Goal: Task Accomplishment & Management: Use online tool/utility

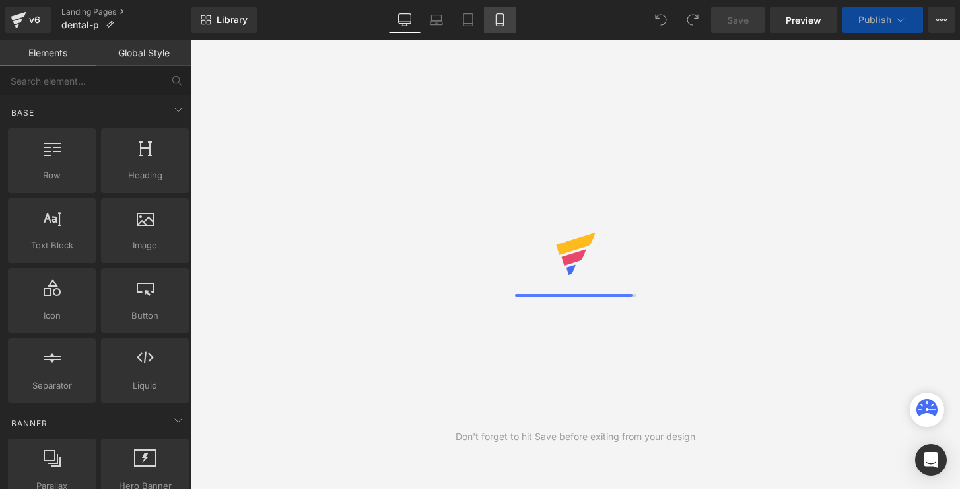
click at [504, 27] on link "Mobile" at bounding box center [500, 20] width 32 height 26
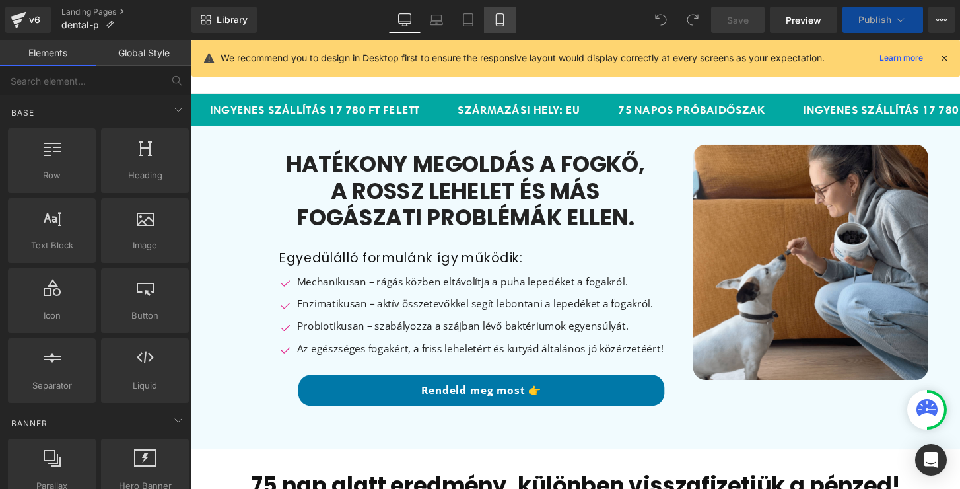
click at [491, 15] on link "Mobile" at bounding box center [500, 20] width 32 height 26
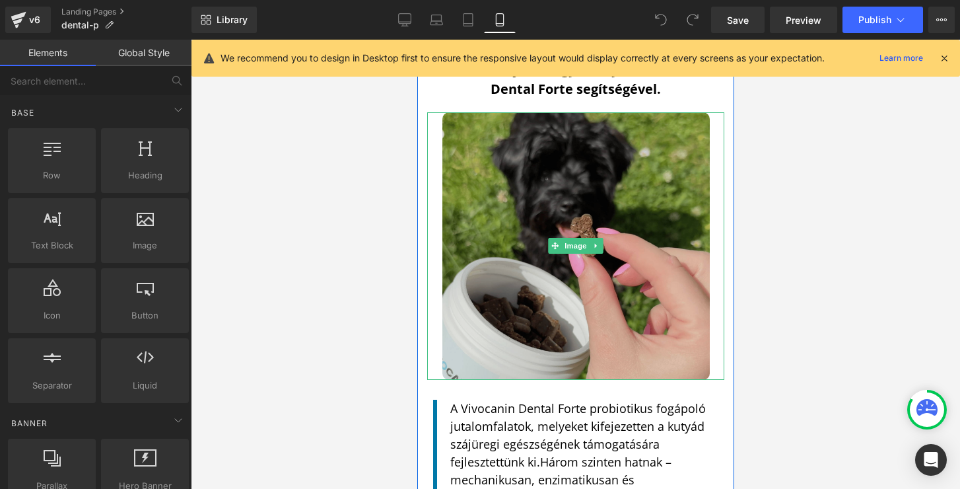
scroll to position [1781, 0]
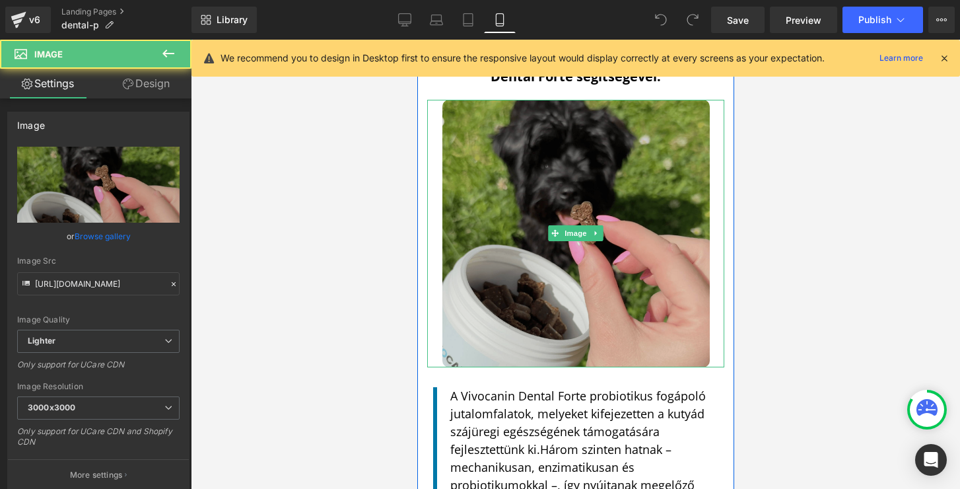
click at [568, 206] on img at bounding box center [575, 233] width 267 height 267
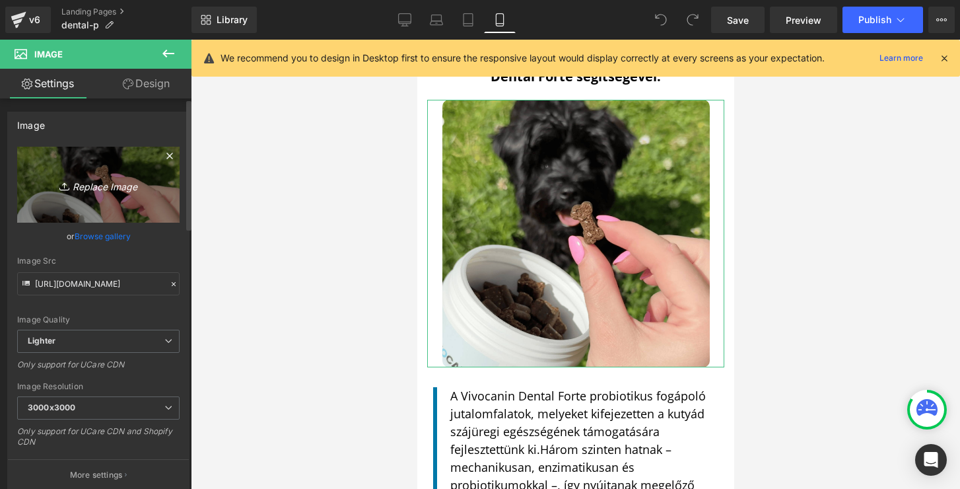
click at [118, 160] on link "Replace Image" at bounding box center [98, 185] width 162 height 76
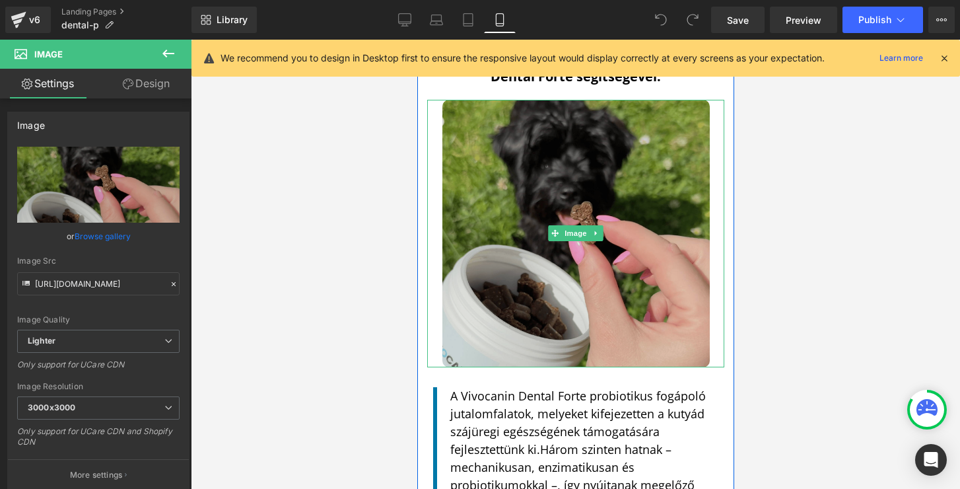
click at [513, 215] on img at bounding box center [575, 233] width 267 height 267
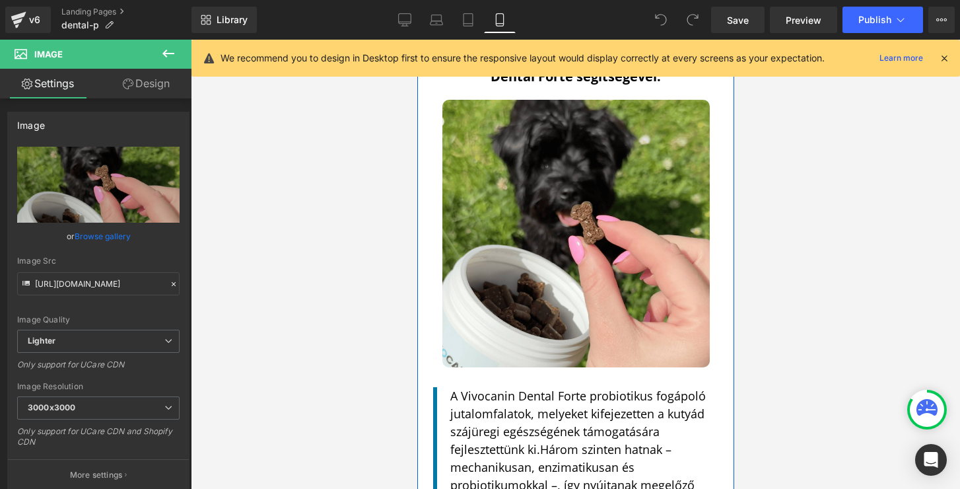
drag, startPoint x: 951, startPoint y: 491, endPoint x: 535, endPoint y: 451, distance: 418.5
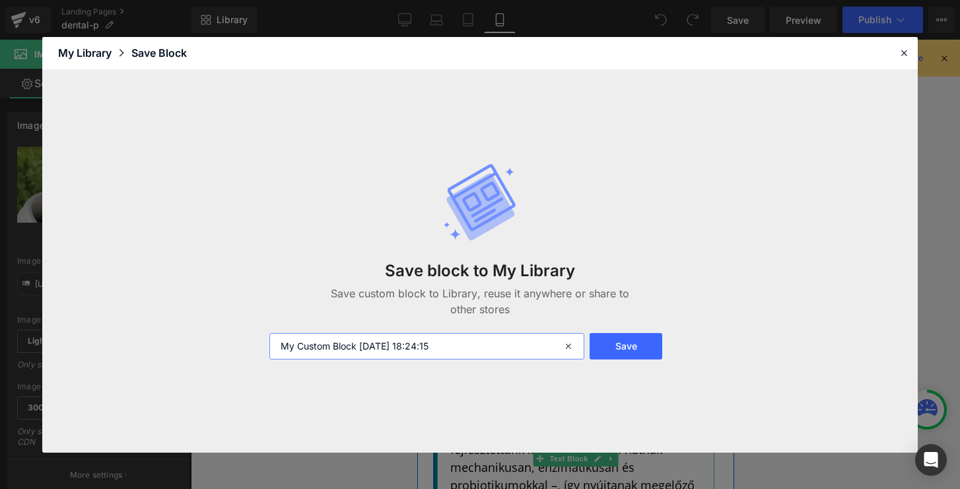
click at [488, 350] on input "My Custom Block [DATE] 18:24:15" at bounding box center [426, 346] width 315 height 26
type input "mobile pic"
click at [909, 50] on icon at bounding box center [904, 53] width 12 height 12
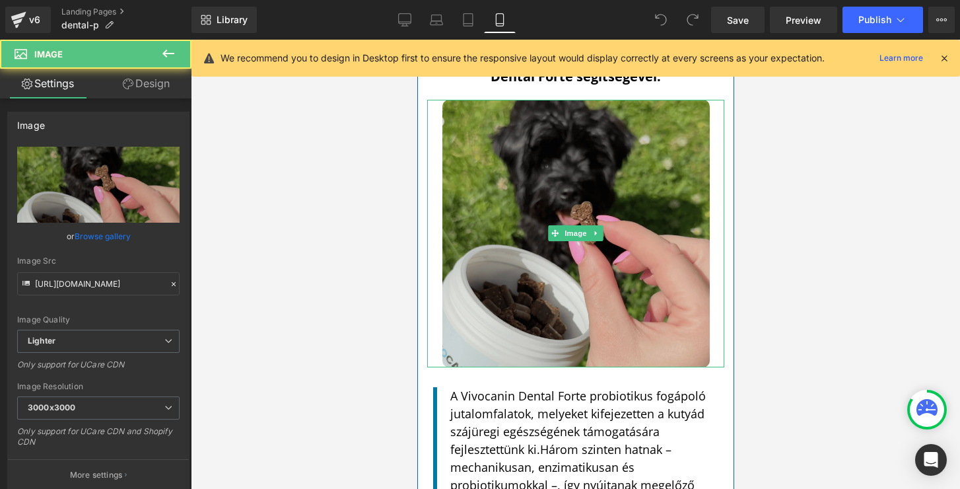
click at [613, 153] on img at bounding box center [575, 233] width 267 height 267
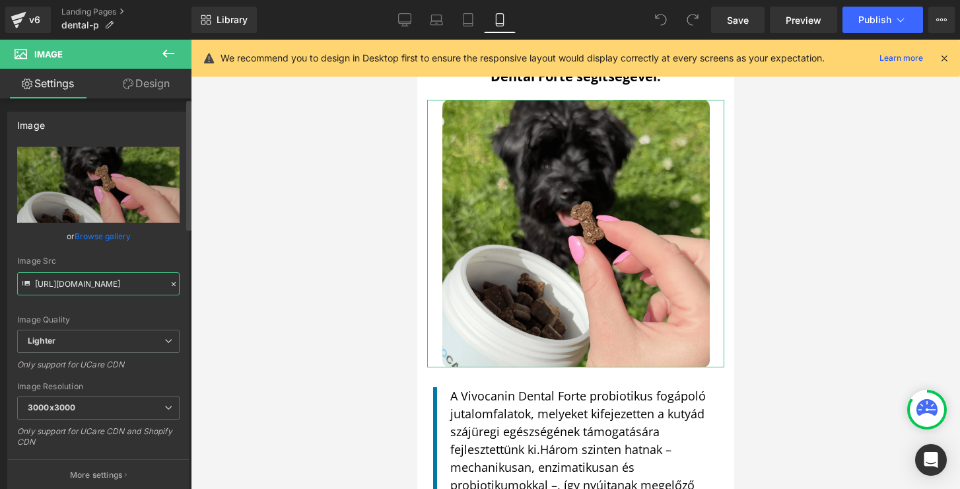
click at [123, 290] on input "[URL][DOMAIN_NAME]" at bounding box center [98, 283] width 162 height 23
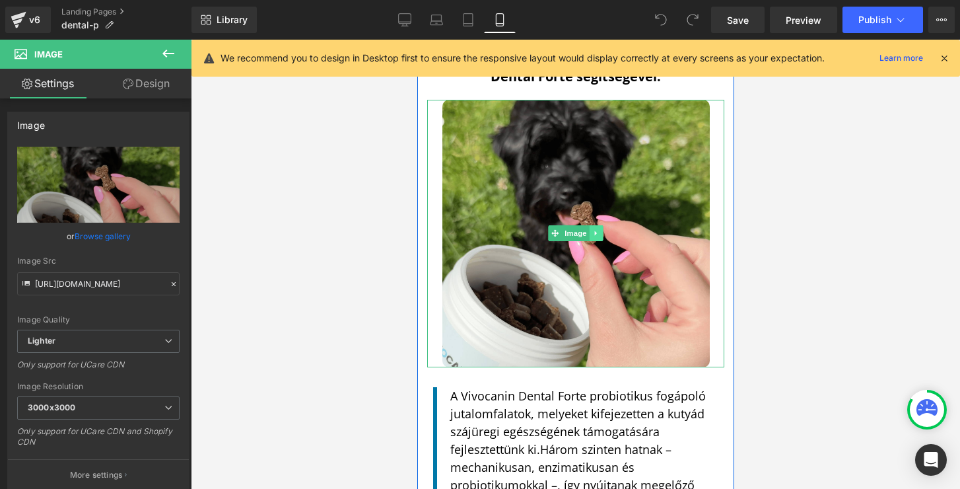
click at [590, 225] on link at bounding box center [596, 233] width 14 height 16
click at [572, 230] on icon at bounding box center [574, 233] width 7 height 7
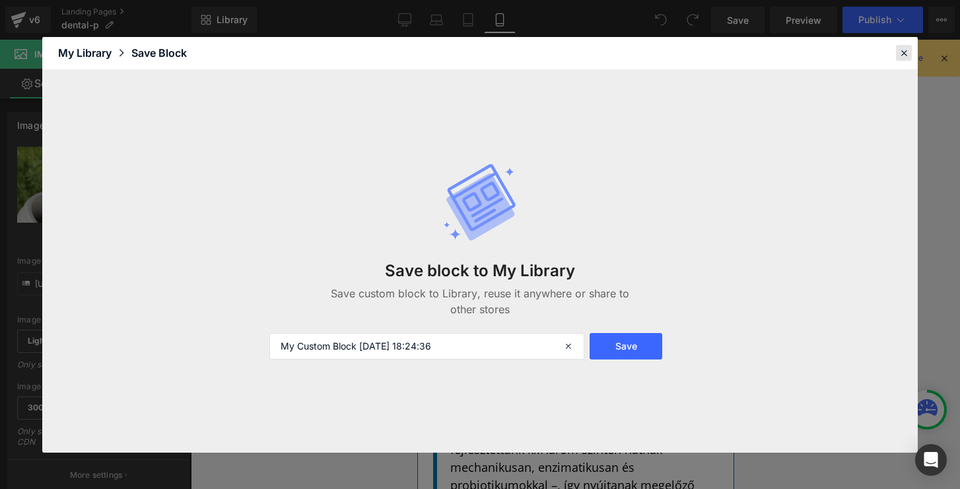
click at [903, 53] on icon at bounding box center [904, 53] width 12 height 12
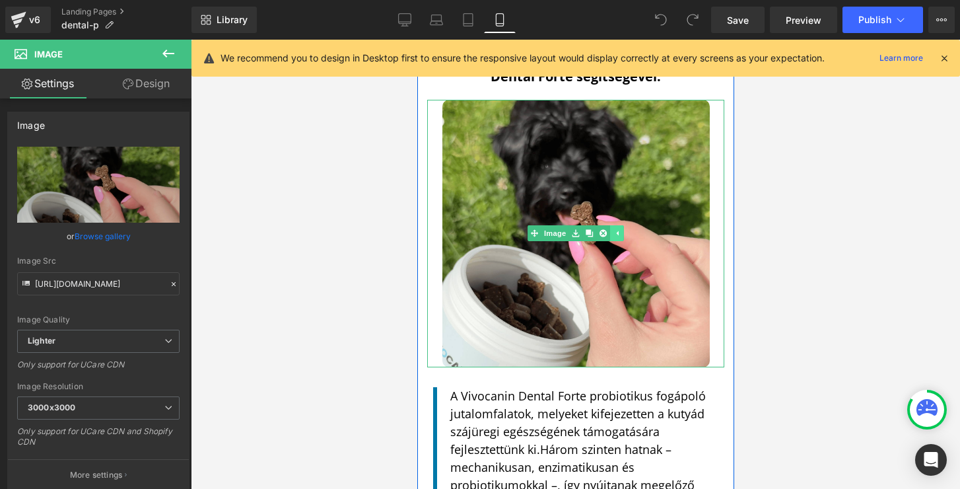
click at [615, 229] on icon at bounding box center [616, 233] width 7 height 8
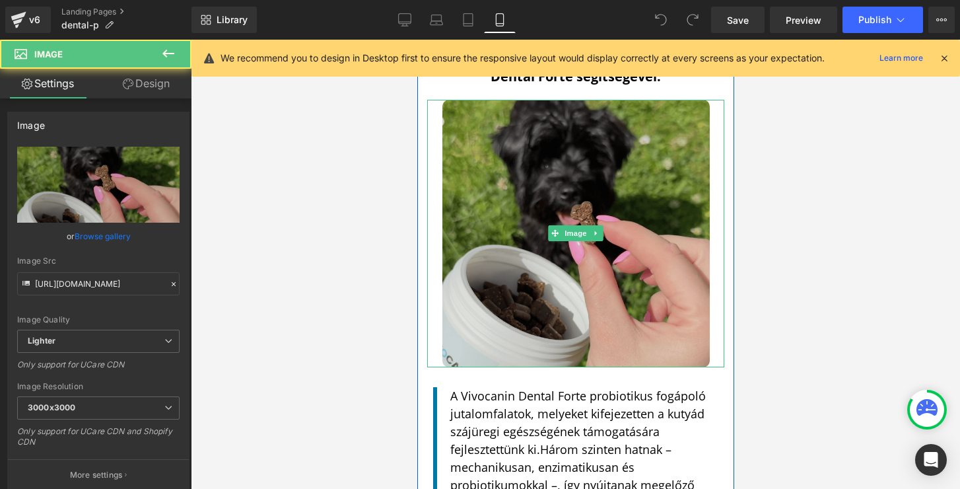
click at [549, 180] on img at bounding box center [575, 233] width 267 height 267
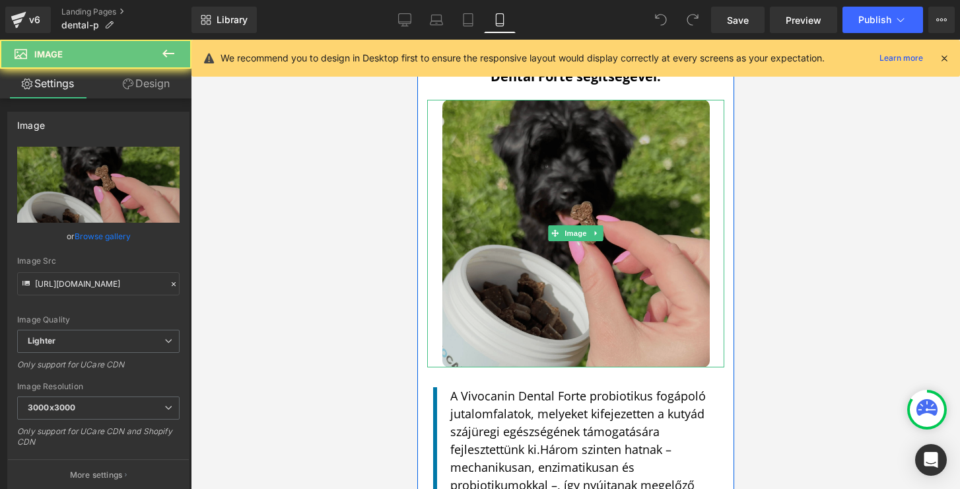
click at [549, 180] on img at bounding box center [575, 233] width 267 height 267
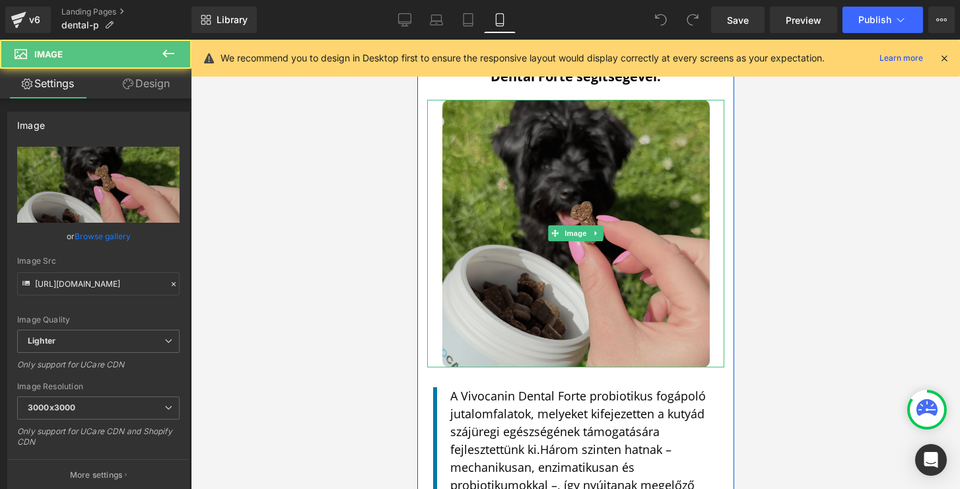
click at [553, 199] on img at bounding box center [575, 233] width 267 height 267
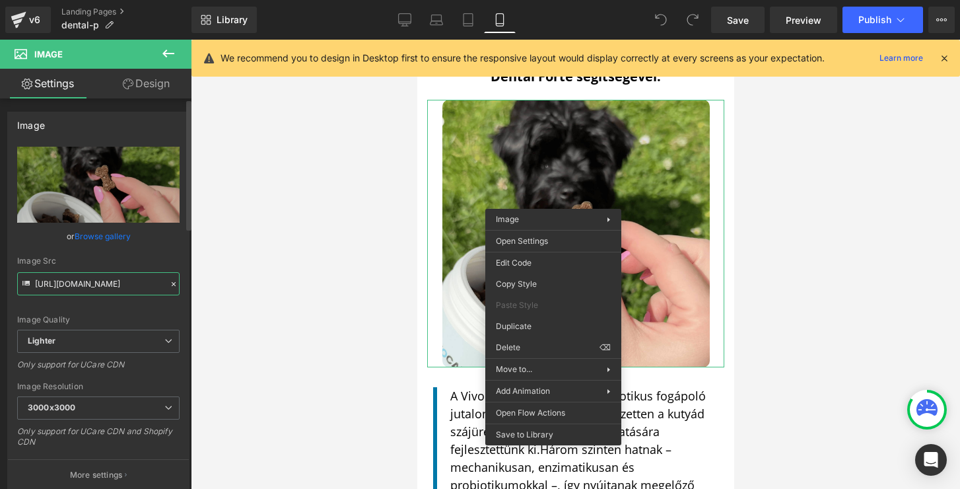
click at [126, 285] on input "[URL][DOMAIN_NAME]" at bounding box center [98, 283] width 162 height 23
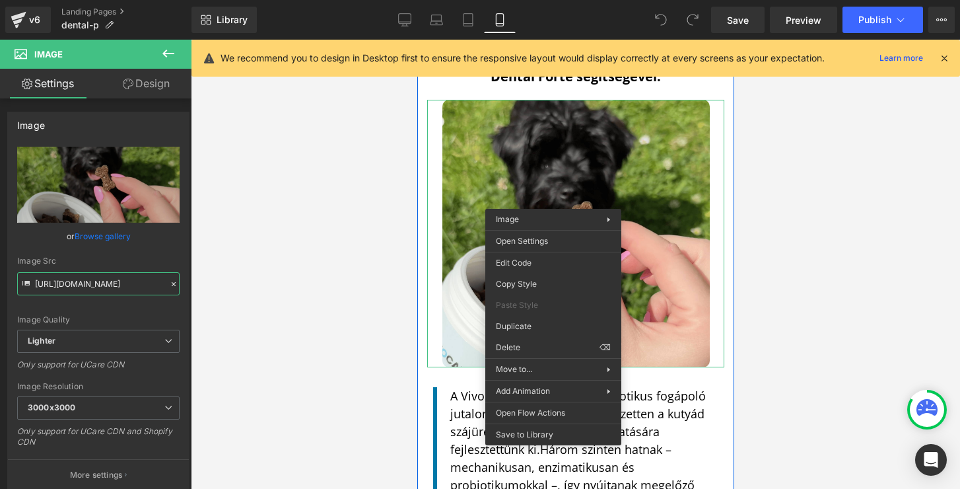
drag, startPoint x: 975, startPoint y: 479, endPoint x: 559, endPoint y: 439, distance: 418.5
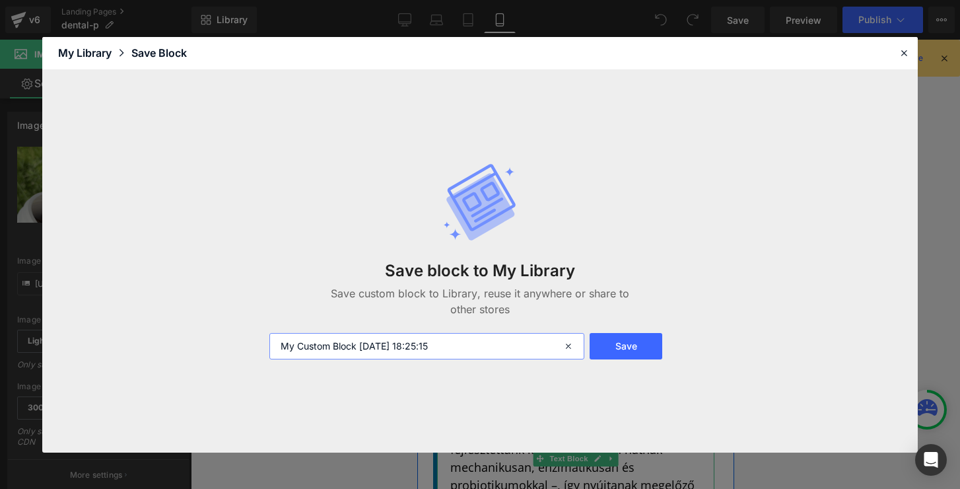
click at [437, 353] on input "My Custom Block [DATE] 18:25:15" at bounding box center [426, 346] width 315 height 26
type input "p"
type input "mobile pic"
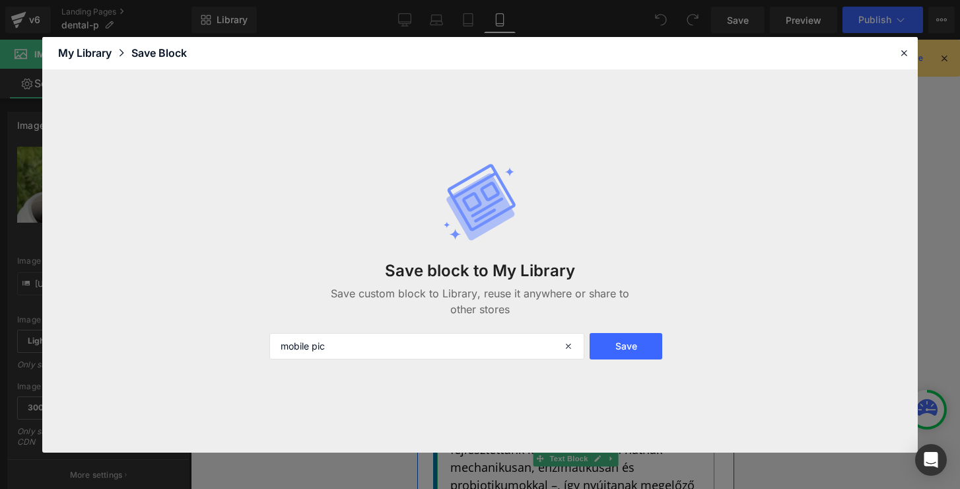
click at [624, 360] on div "Save block to My Library Save custom block to Library, reuse it anywhere or sha…" at bounding box center [480, 261] width 438 height 250
click at [630, 345] on button "Save" at bounding box center [626, 346] width 73 height 26
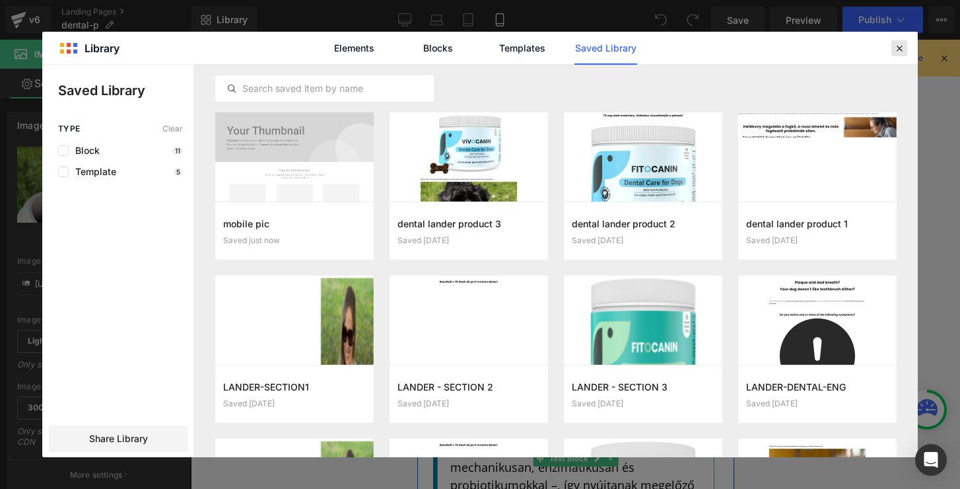
click at [899, 51] on icon at bounding box center [899, 48] width 12 height 12
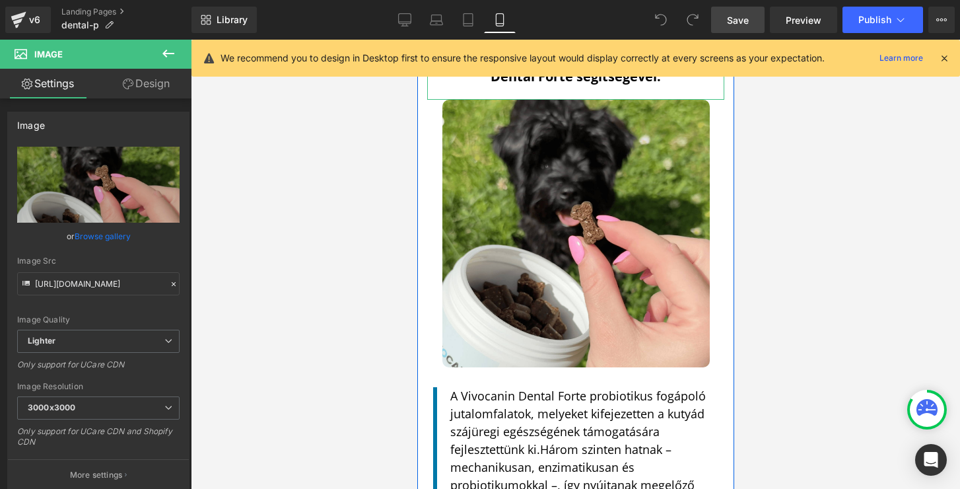
click at [730, 23] on span "Save" at bounding box center [738, 20] width 22 height 14
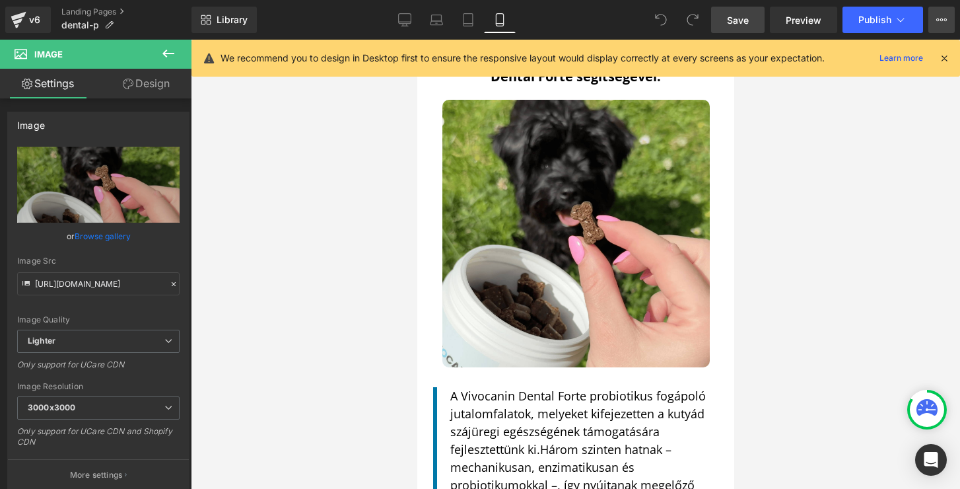
click at [937, 15] on icon at bounding box center [941, 20] width 11 height 11
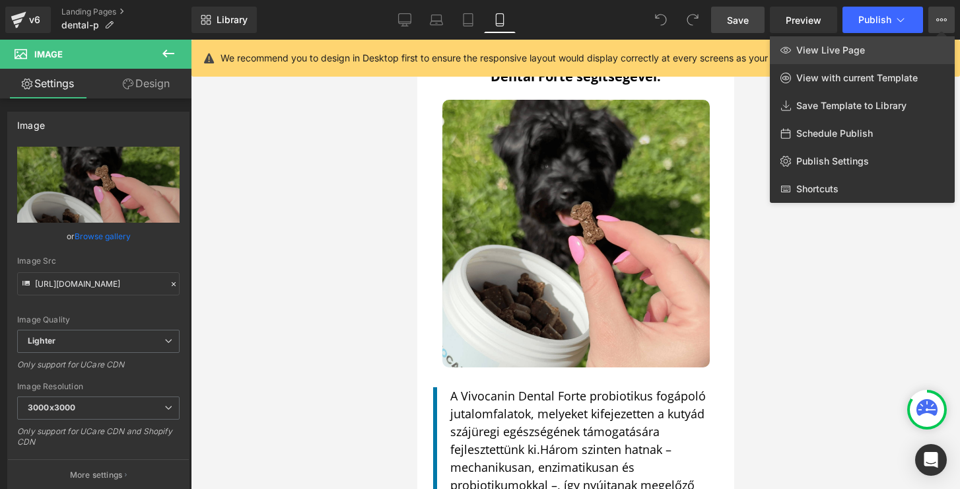
click at [852, 44] on link "View Live Page" at bounding box center [862, 50] width 185 height 28
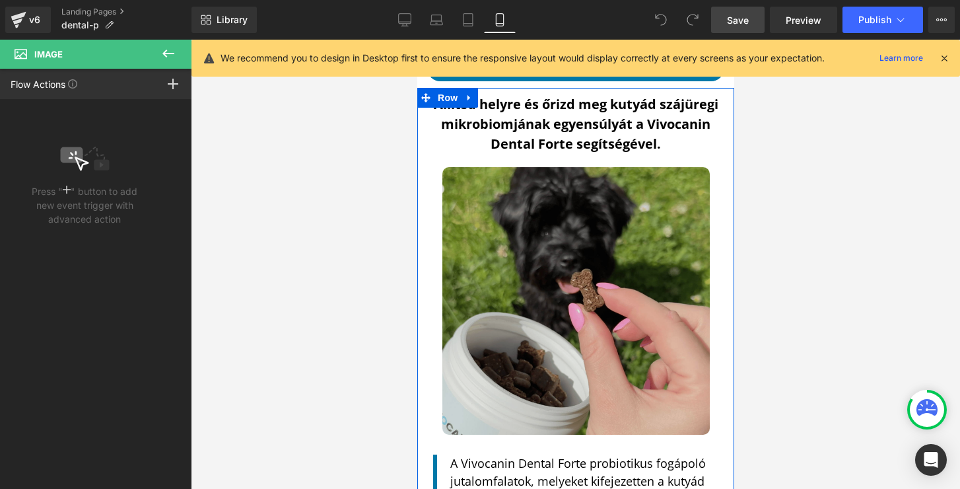
scroll to position [1712, 0]
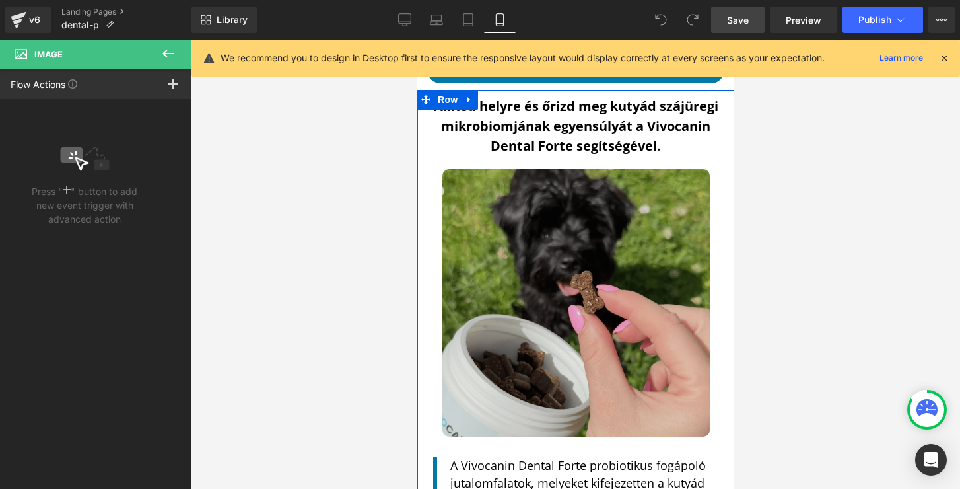
click at [560, 205] on img at bounding box center [575, 302] width 267 height 267
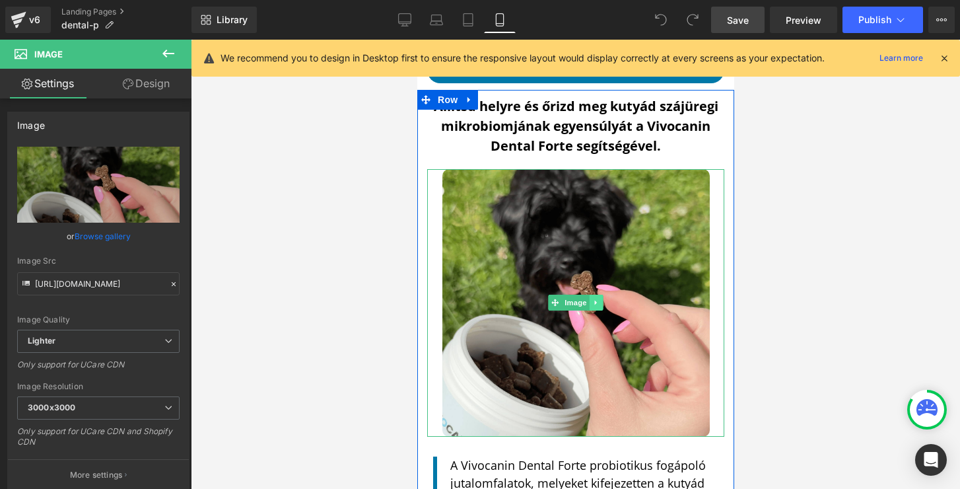
click at [589, 296] on link at bounding box center [596, 302] width 14 height 16
click at [571, 299] on icon at bounding box center [574, 302] width 7 height 7
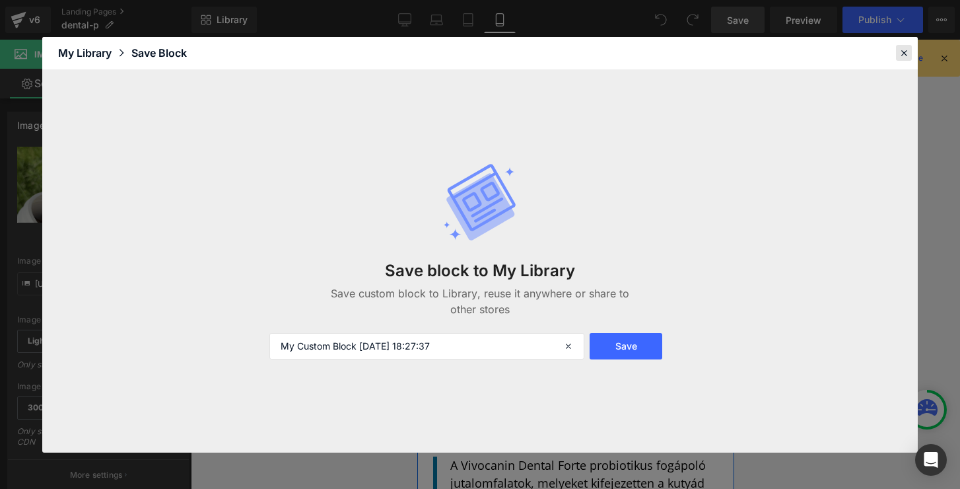
click at [900, 46] on div at bounding box center [904, 53] width 16 height 16
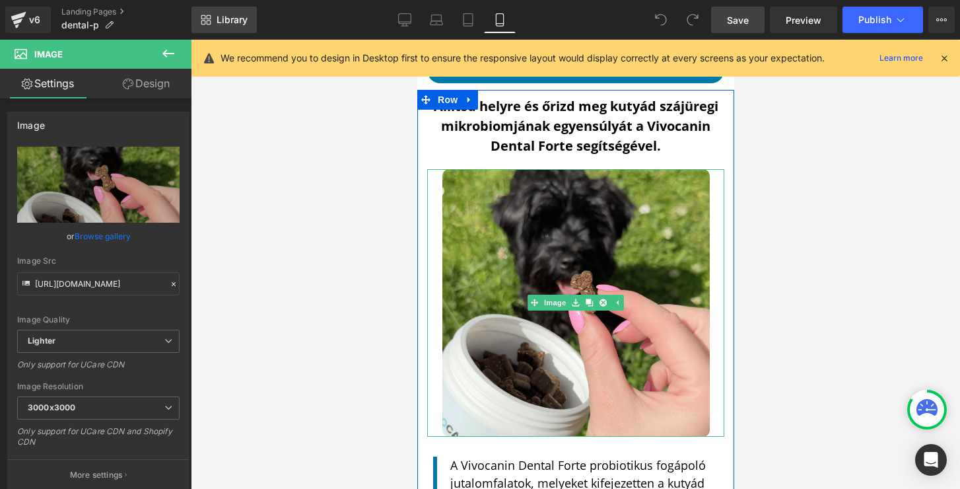
click at [224, 17] on span "Library" at bounding box center [232, 20] width 31 height 12
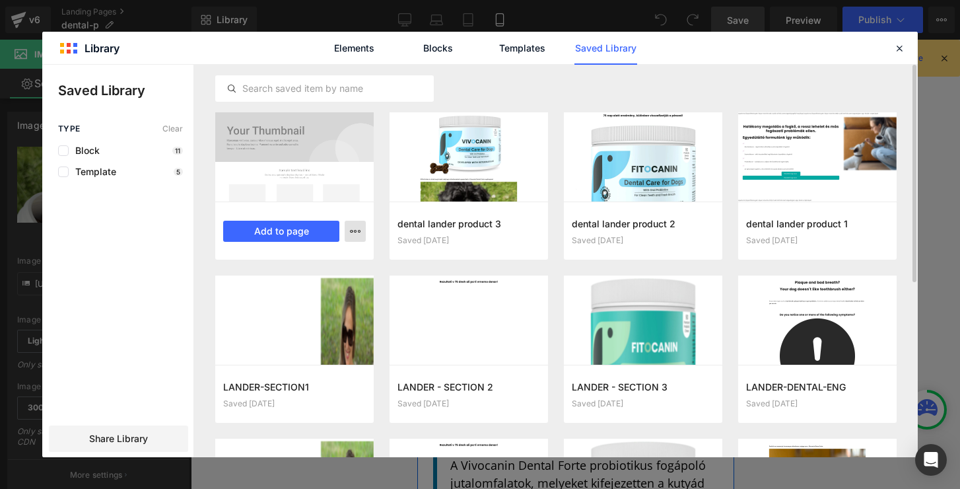
click at [355, 228] on icon "button" at bounding box center [355, 231] width 11 height 11
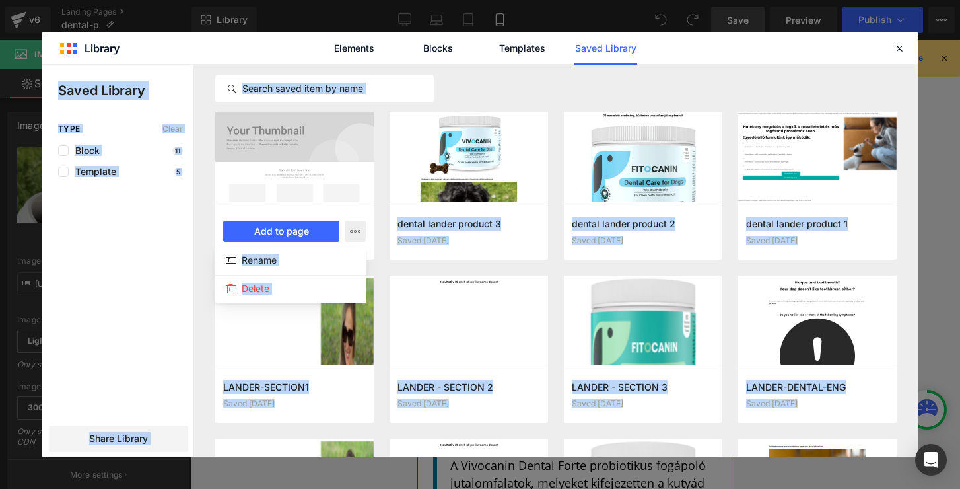
drag, startPoint x: 289, startPoint y: 151, endPoint x: 276, endPoint y: 62, distance: 90.1
click at [276, 62] on div "Library Elements Blocks Templates Saved Library Saved Library Type Clear Block …" at bounding box center [479, 244] width 875 height 425
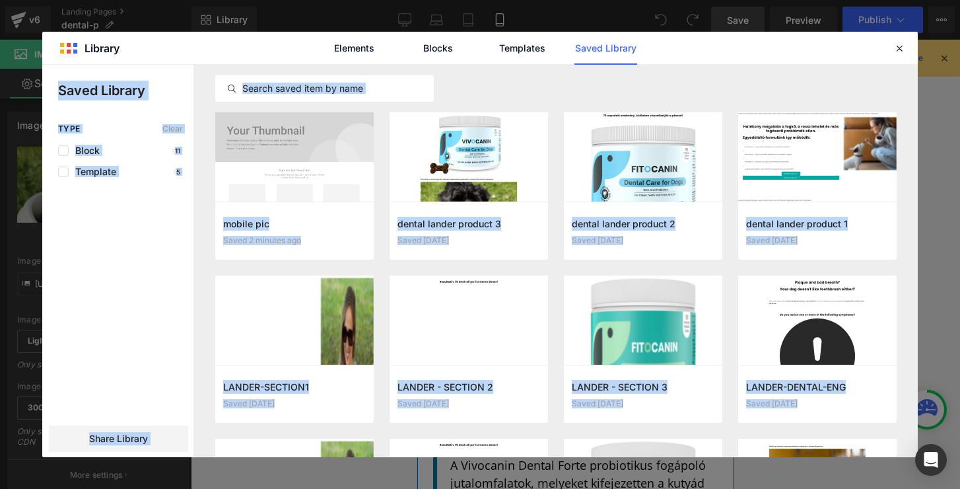
click at [276, 62] on div "Elements Blocks Templates Saved Library" at bounding box center [479, 48] width 875 height 32
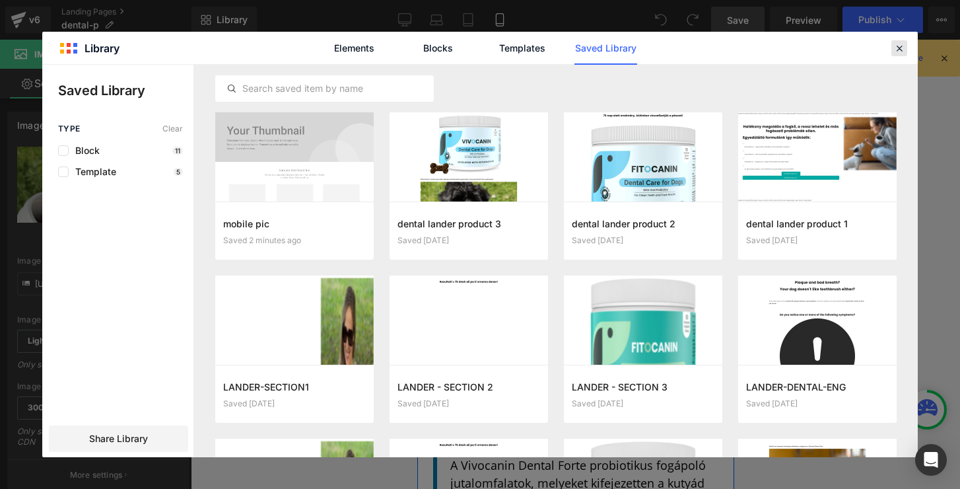
click at [895, 43] on icon at bounding box center [899, 48] width 12 height 12
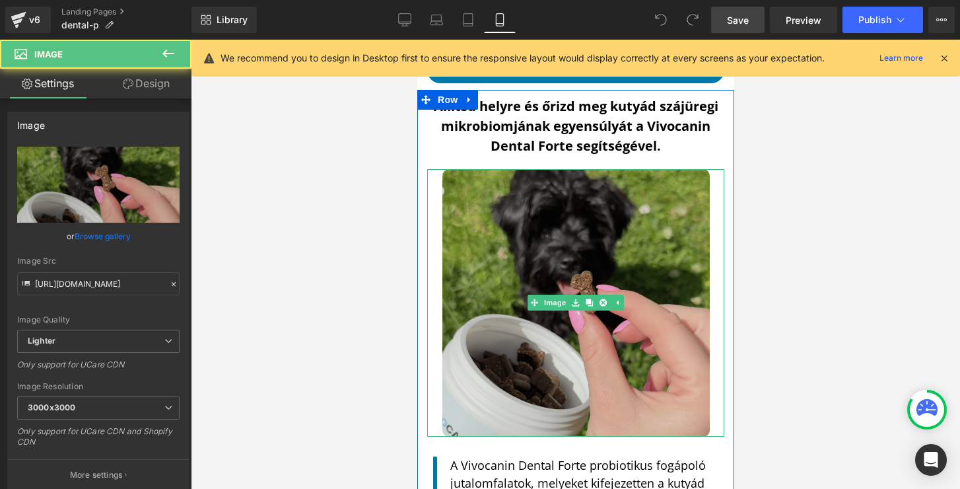
click at [488, 183] on img at bounding box center [575, 302] width 267 height 267
click at [485, 205] on img at bounding box center [575, 302] width 267 height 267
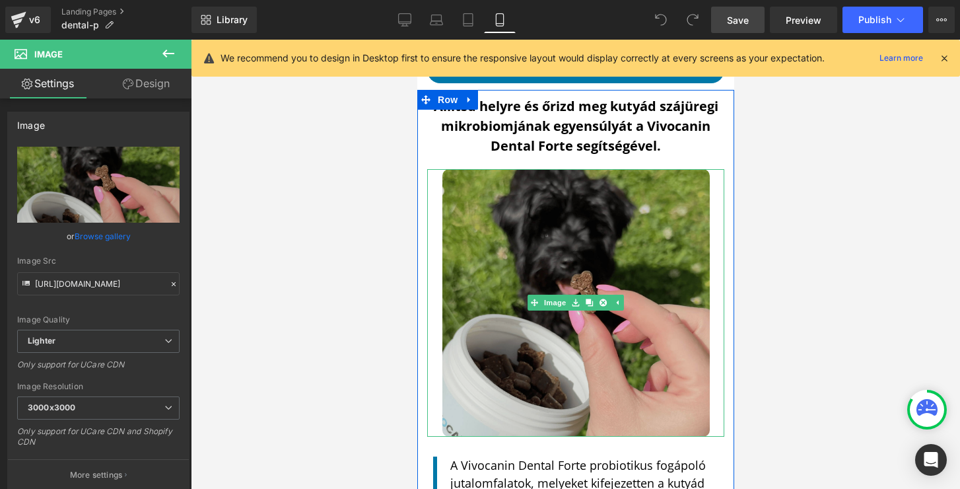
click at [485, 207] on img at bounding box center [575, 302] width 267 height 267
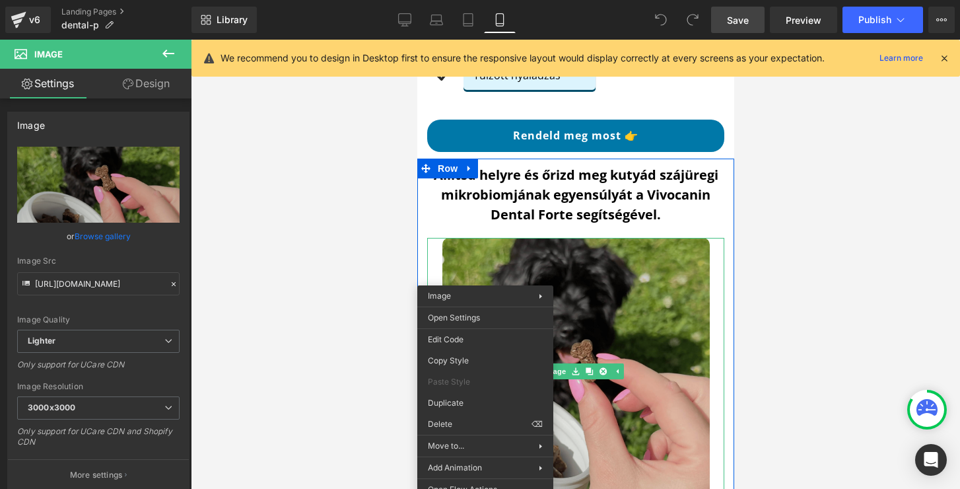
scroll to position [1620, 0]
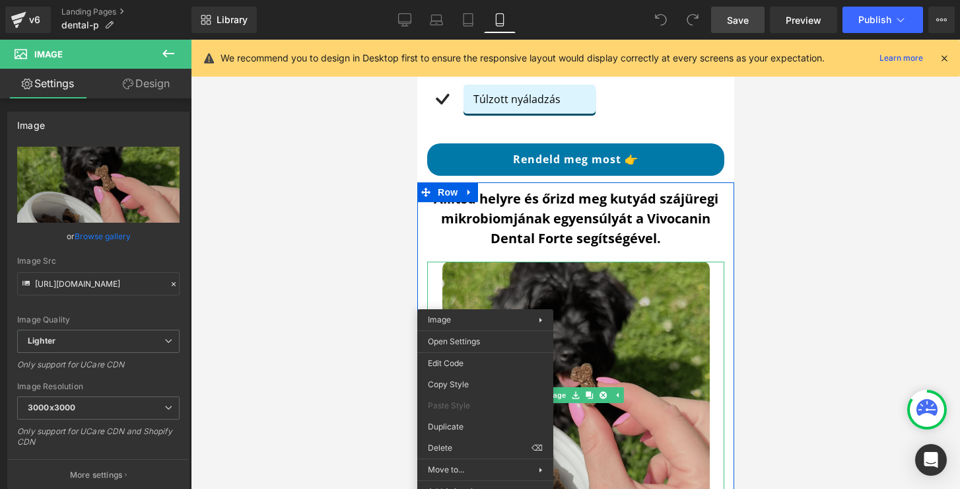
drag, startPoint x: 881, startPoint y: 430, endPoint x: 465, endPoint y: 391, distance: 418.5
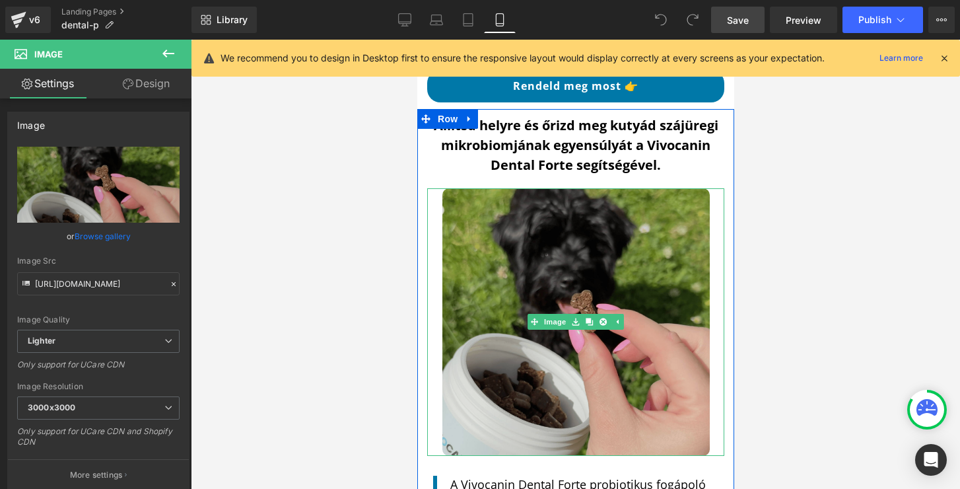
scroll to position [1694, 0]
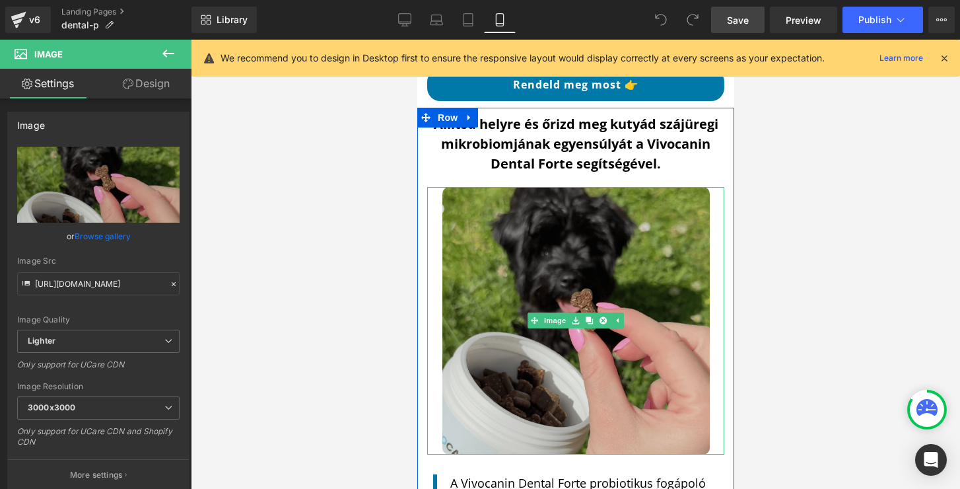
click at [510, 266] on img at bounding box center [575, 320] width 267 height 267
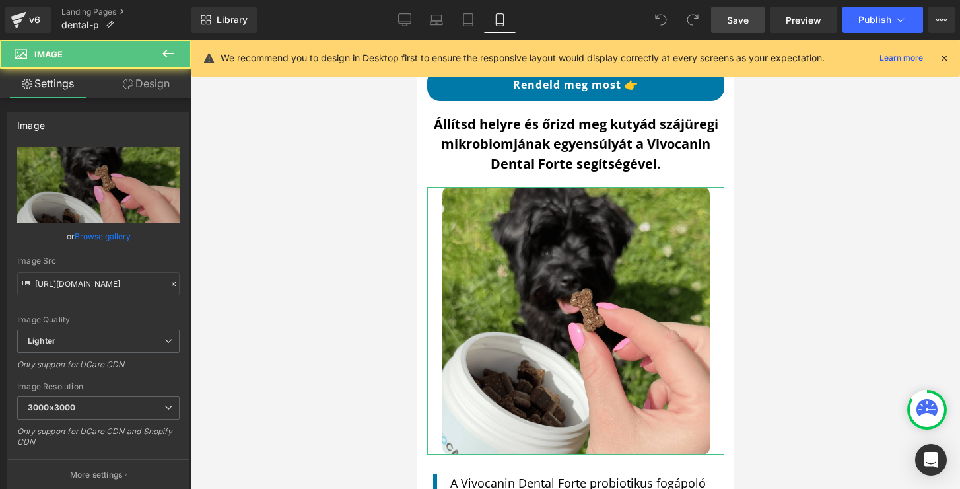
click at [120, 82] on link "Design" at bounding box center [146, 84] width 96 height 30
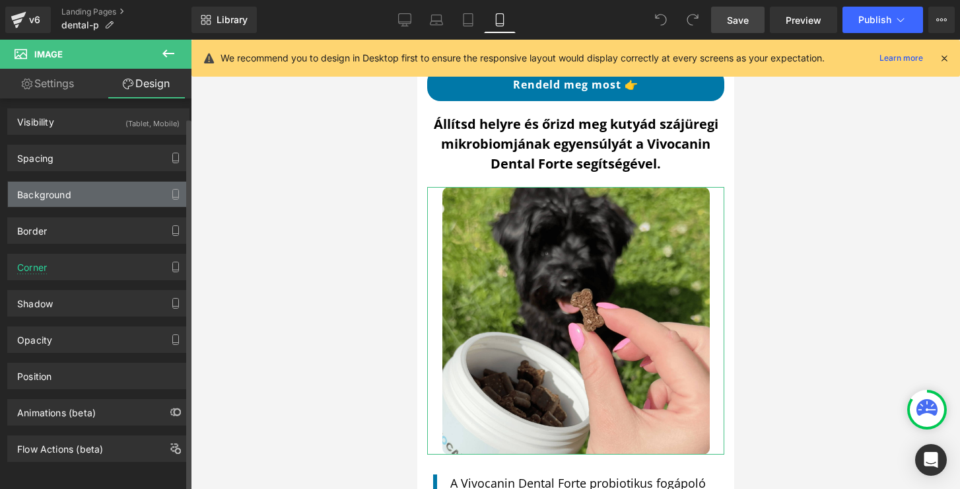
scroll to position [14, 0]
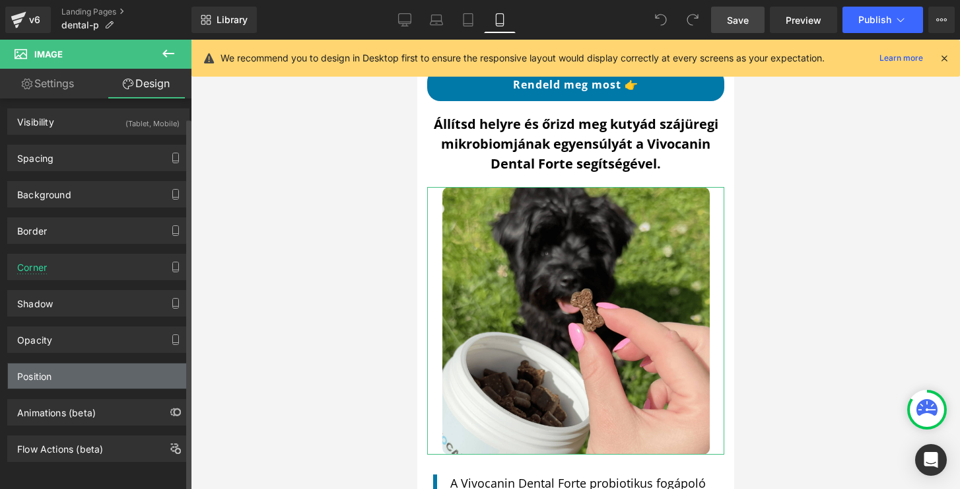
click at [106, 363] on div "Position" at bounding box center [98, 375] width 181 height 25
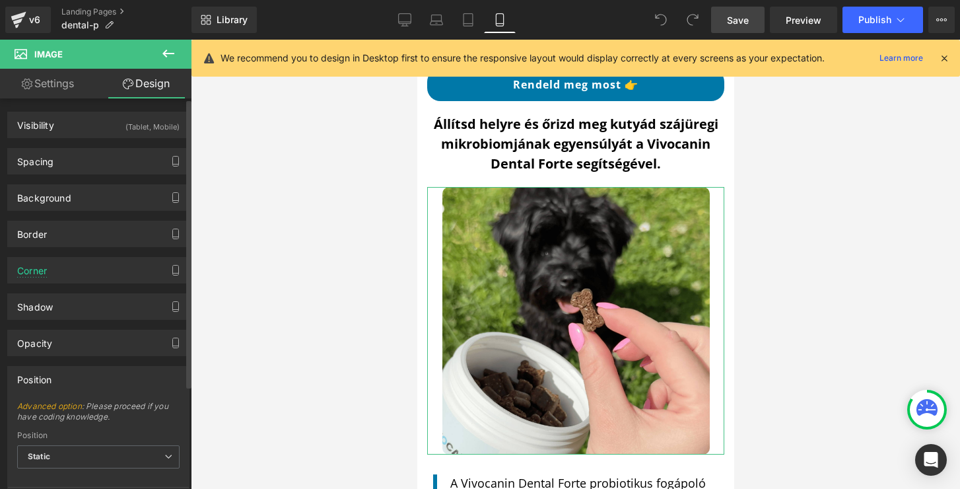
scroll to position [0, 0]
click at [93, 227] on div "Border" at bounding box center [98, 233] width 181 height 25
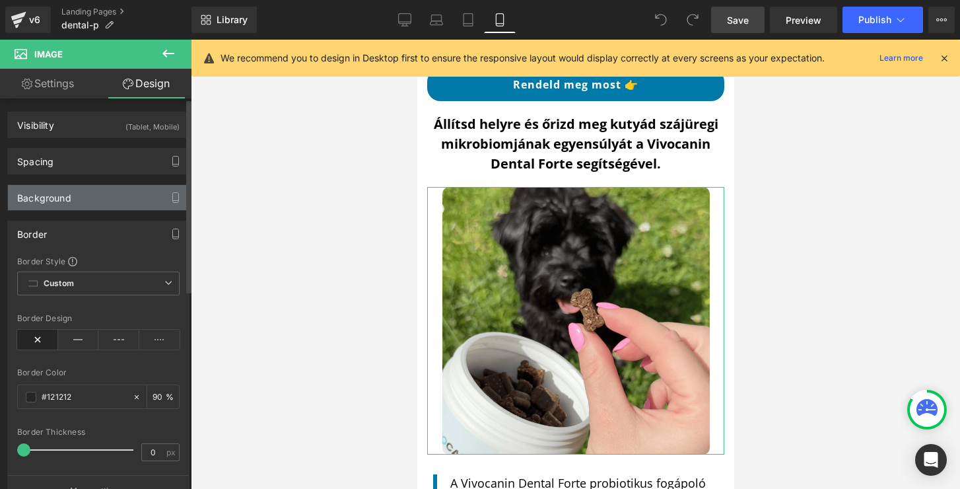
click at [80, 189] on div "Background" at bounding box center [98, 197] width 181 height 25
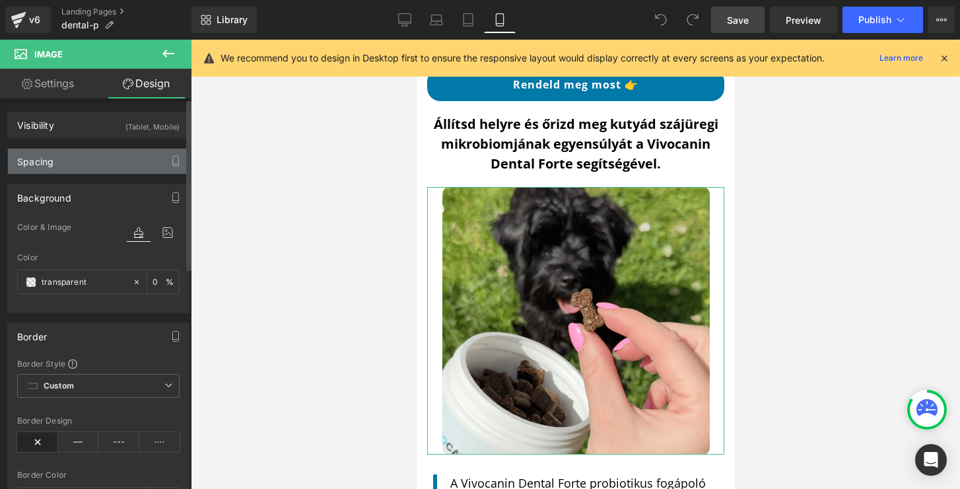
click at [75, 151] on div "Spacing" at bounding box center [98, 161] width 181 height 25
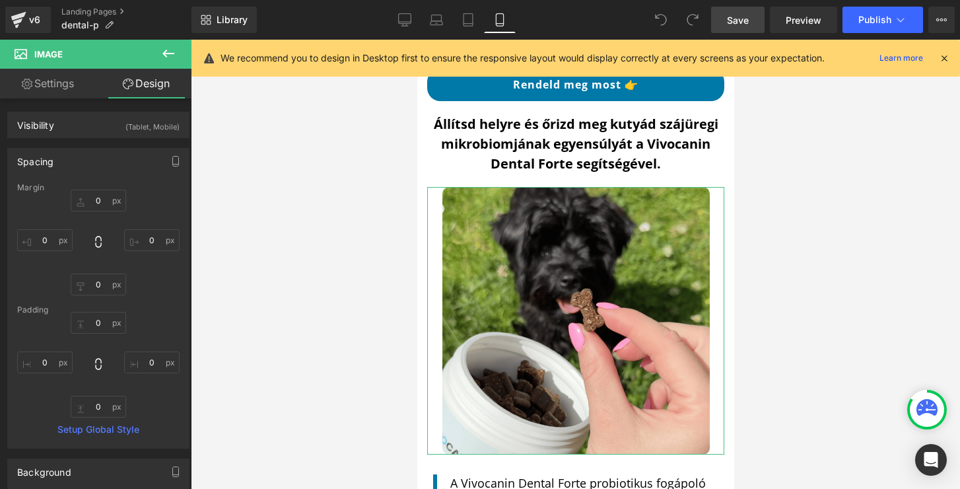
click at [61, 89] on link "Settings" at bounding box center [48, 84] width 96 height 30
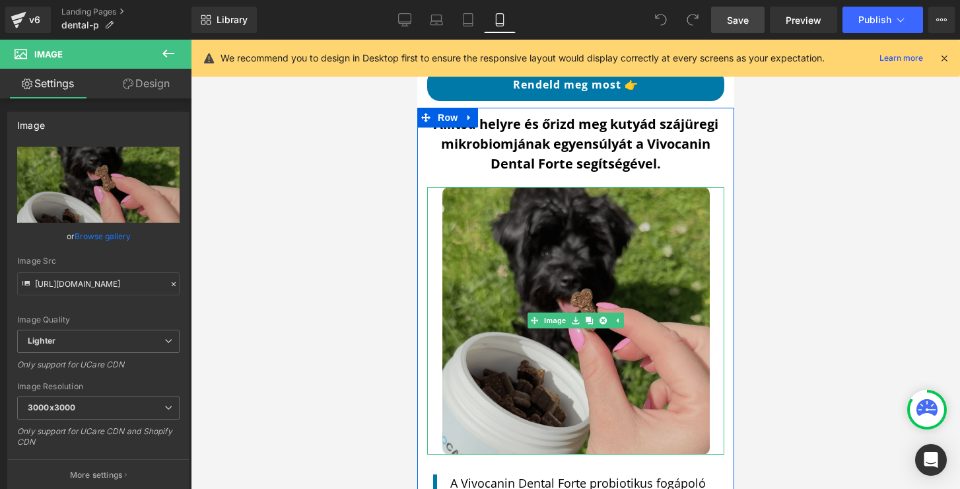
click at [520, 242] on img at bounding box center [575, 320] width 267 height 267
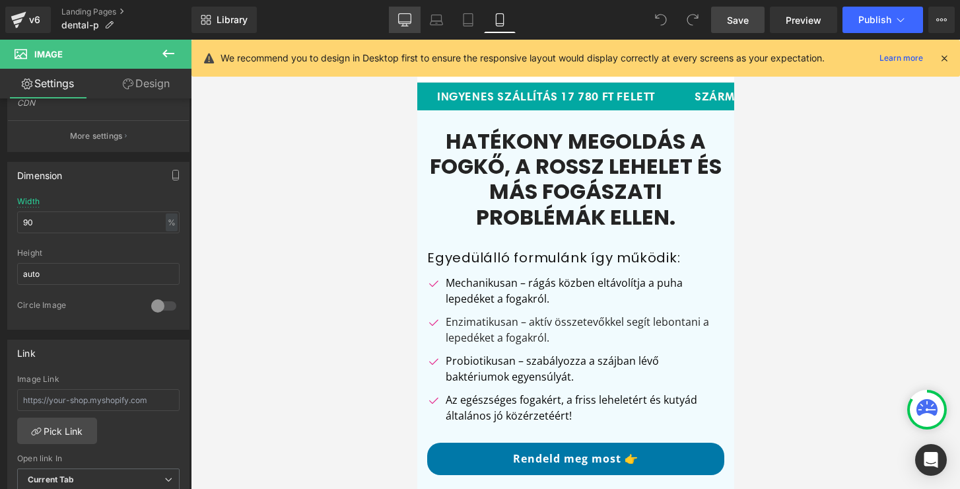
click at [397, 24] on link "Desktop" at bounding box center [405, 20] width 32 height 26
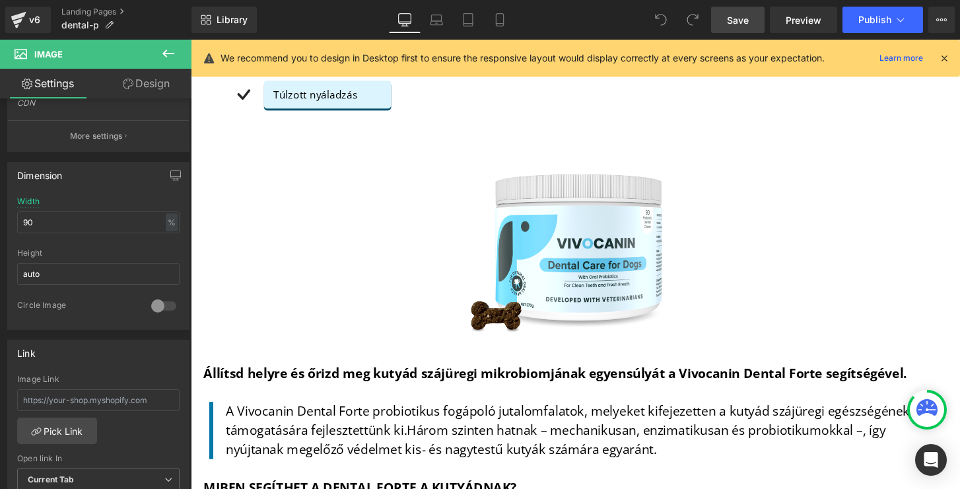
scroll to position [1099, 0]
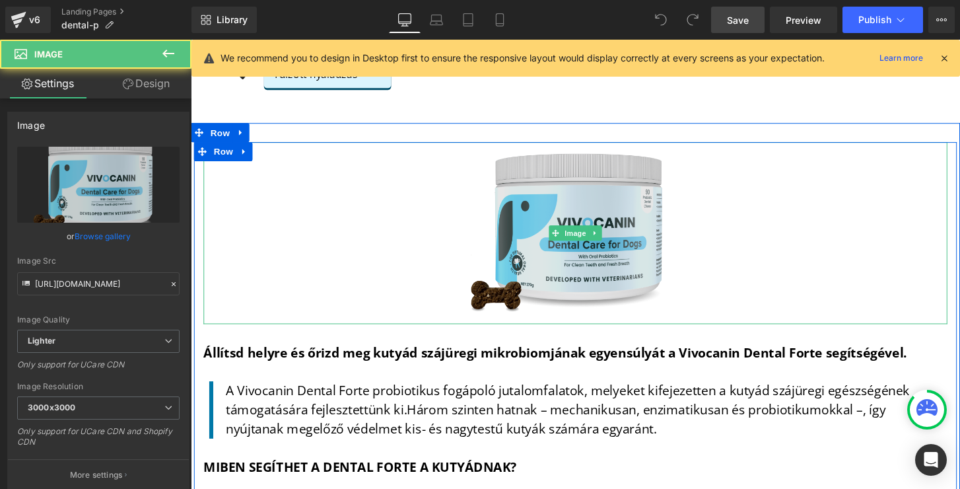
click at [523, 224] on img at bounding box center [590, 240] width 271 height 189
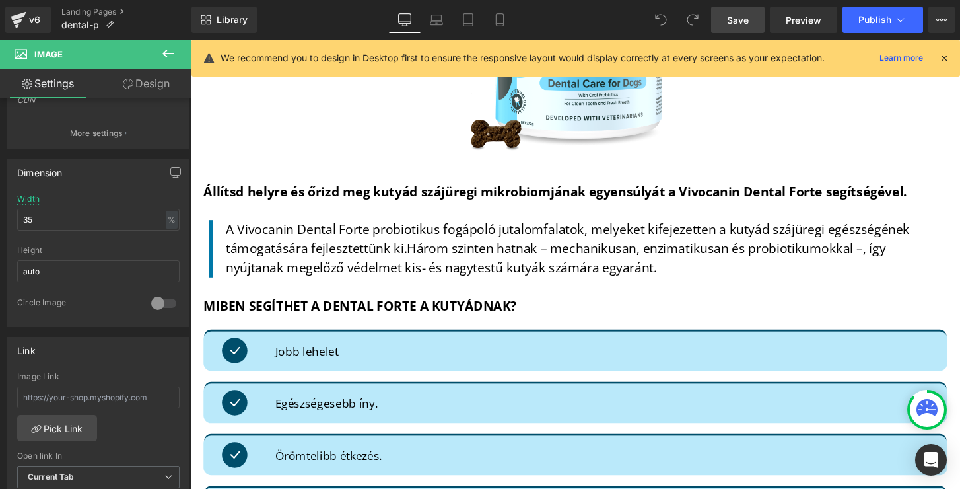
scroll to position [1334, 0]
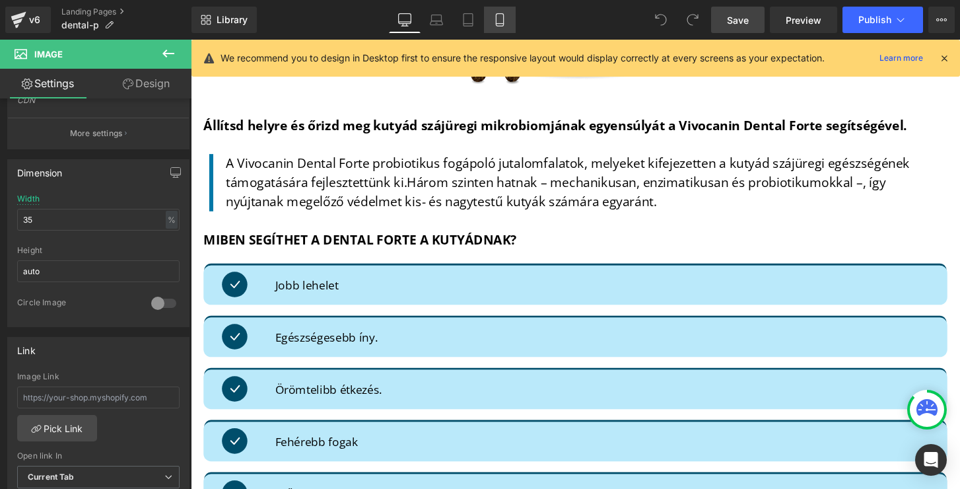
click at [501, 20] on icon at bounding box center [499, 19] width 13 height 13
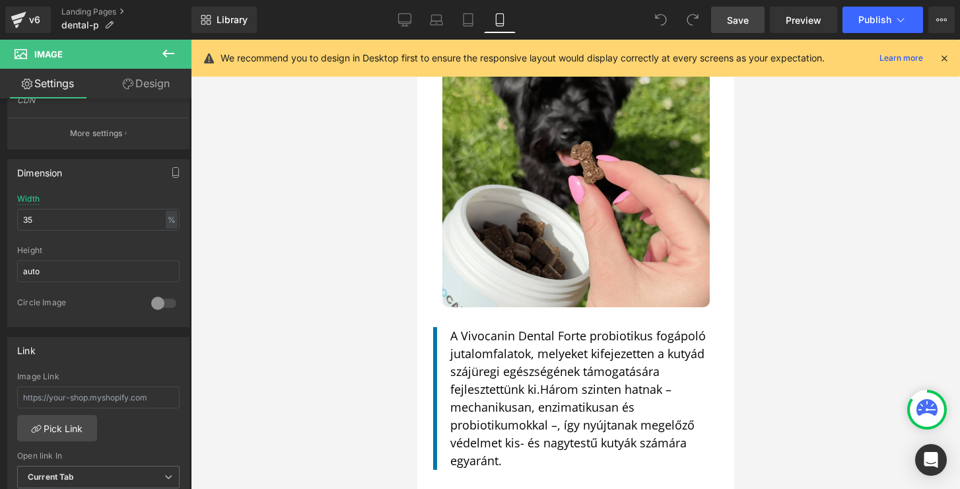
scroll to position [1844, 0]
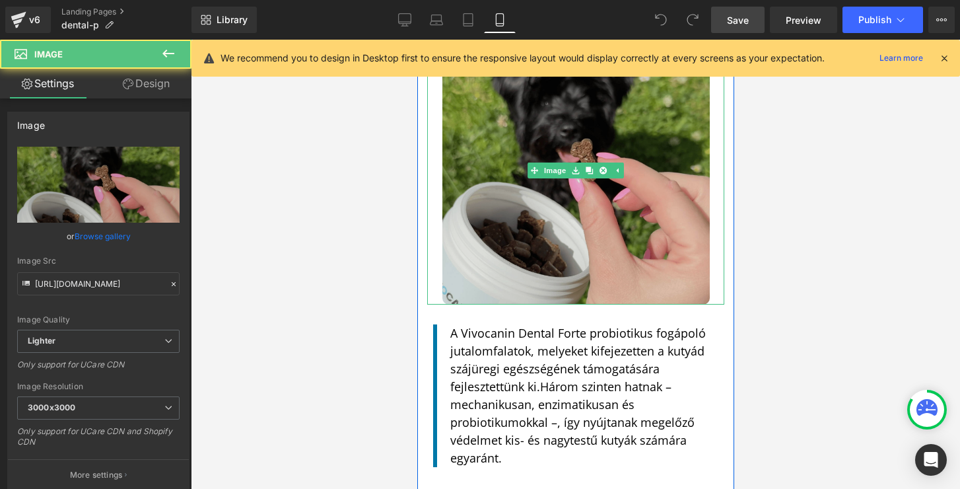
click at [504, 182] on img at bounding box center [575, 170] width 267 height 267
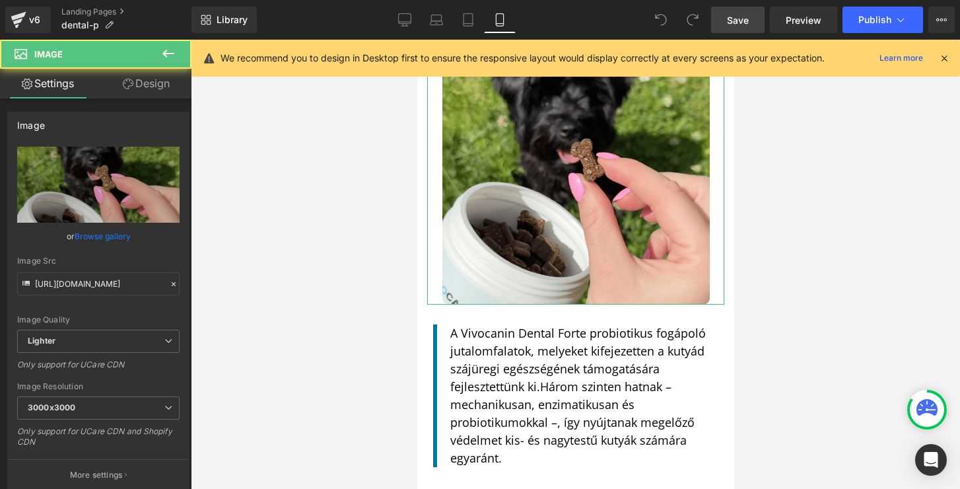
click at [143, 84] on link "Design" at bounding box center [146, 84] width 96 height 30
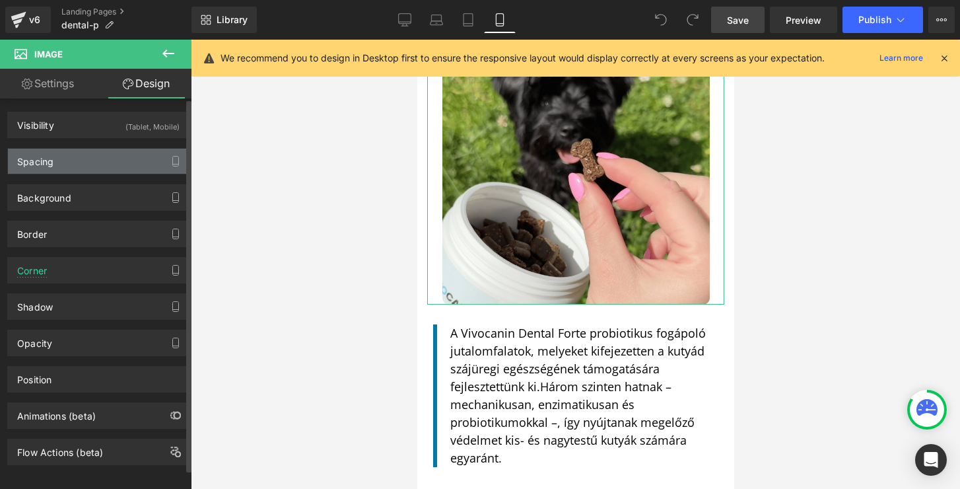
click at [85, 165] on div "Spacing" at bounding box center [98, 161] width 181 height 25
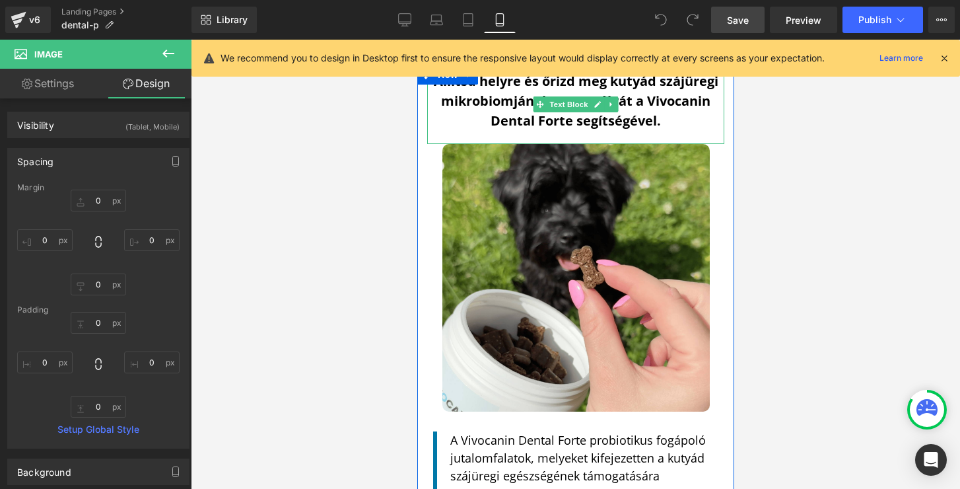
scroll to position [1643, 0]
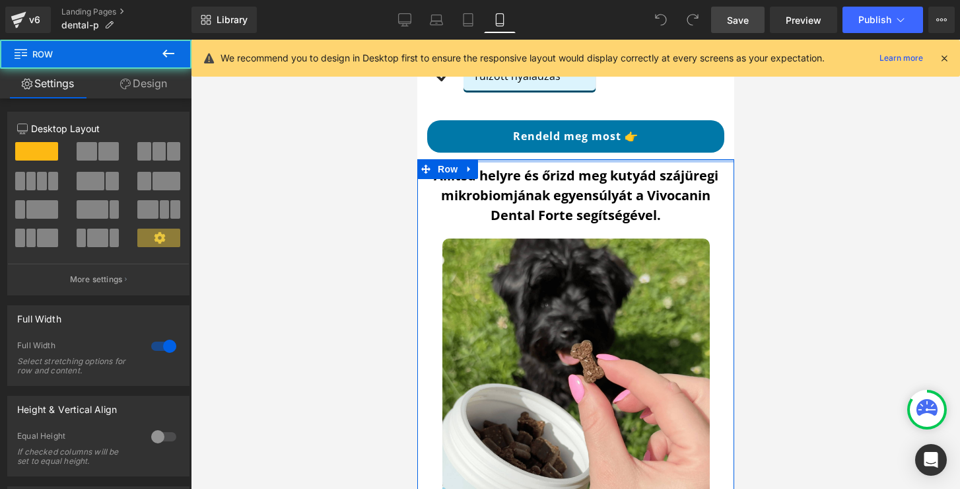
click at [510, 161] on div at bounding box center [575, 160] width 317 height 3
click at [162, 85] on link "Design" at bounding box center [144, 84] width 96 height 30
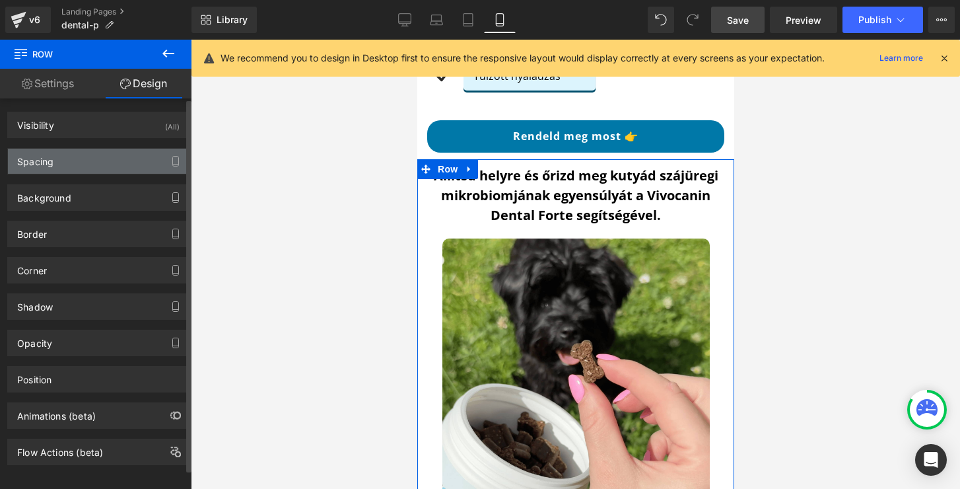
click at [94, 160] on div "Spacing" at bounding box center [98, 161] width 181 height 25
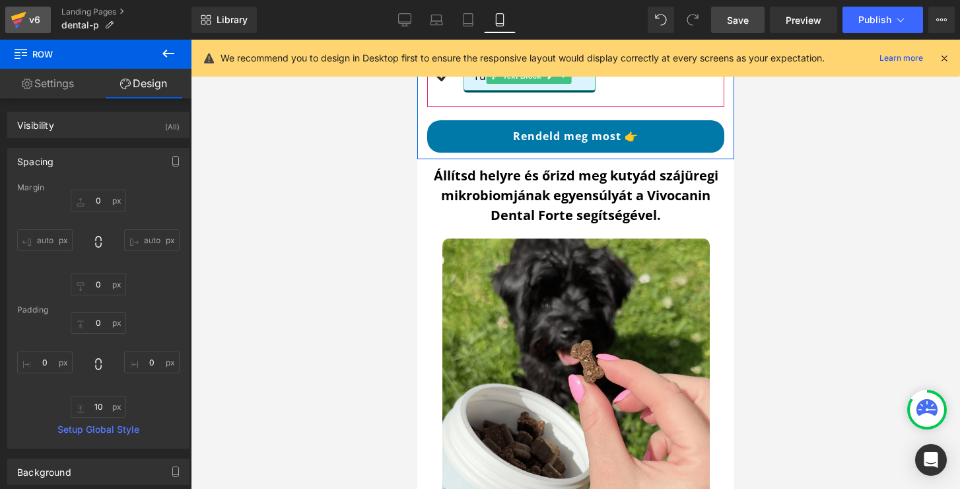
drag, startPoint x: 21, startPoint y: 19, endPoint x: 46, endPoint y: 114, distance: 98.3
click at [21, 19] on icon at bounding box center [17, 21] width 9 height 6
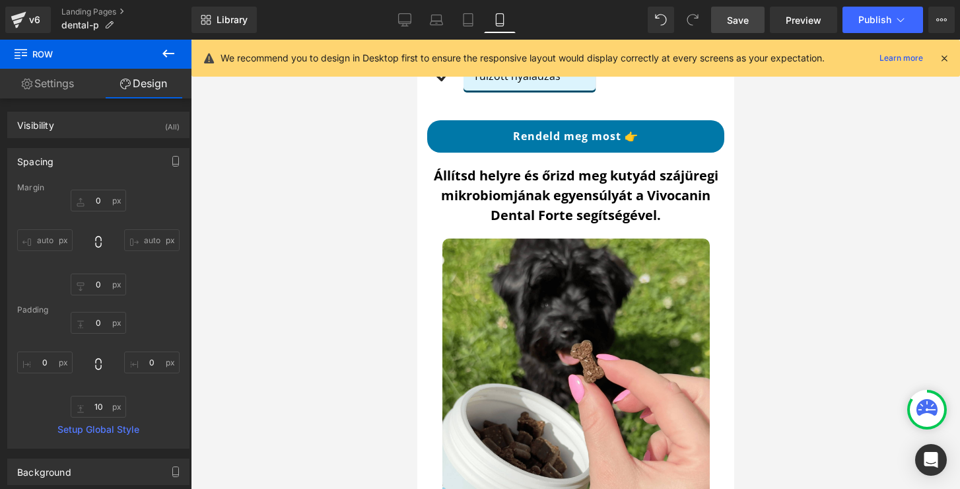
click at [741, 26] on span "Save" at bounding box center [738, 20] width 22 height 14
click at [48, 17] on link "v6" at bounding box center [28, 20] width 46 height 26
